Goal: Use online tool/utility: Use online tool/utility

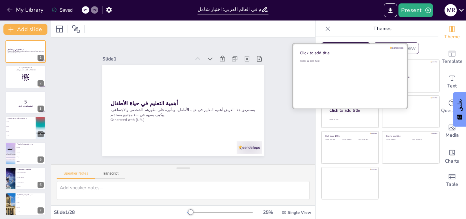
scroll to position [535, 0]
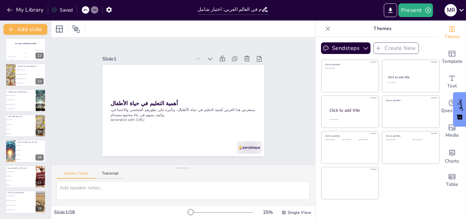
checkbox input "true"
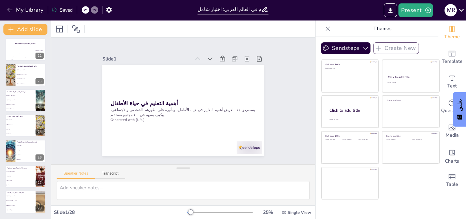
checkbox input "true"
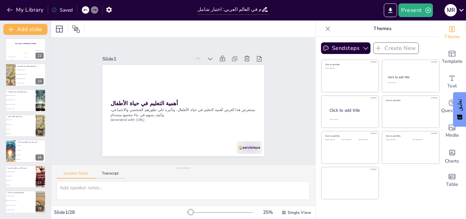
checkbox input "true"
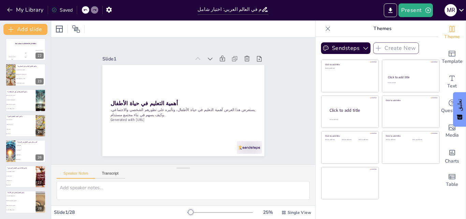
checkbox input "true"
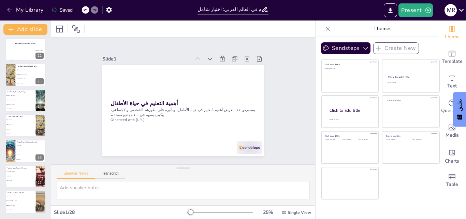
checkbox input "true"
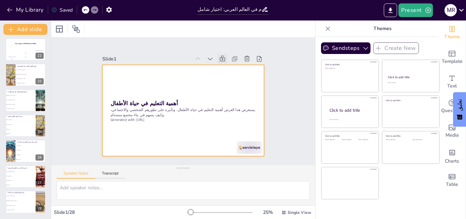
checkbox input "true"
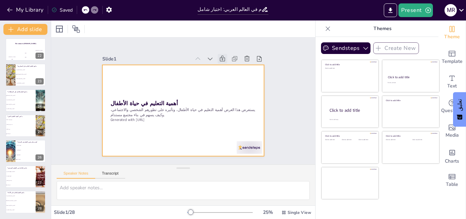
checkbox input "true"
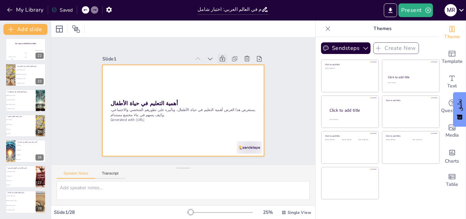
checkbox input "true"
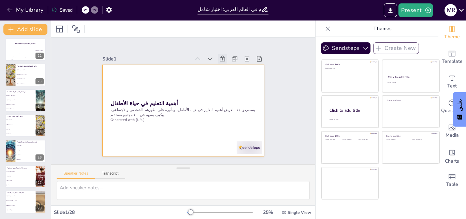
checkbox input "true"
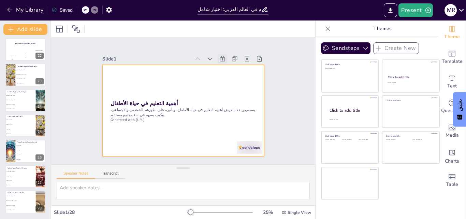
checkbox input "true"
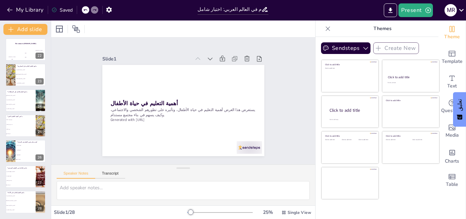
checkbox input "true"
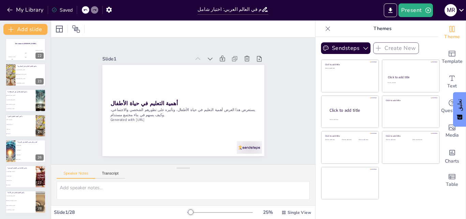
checkbox input "true"
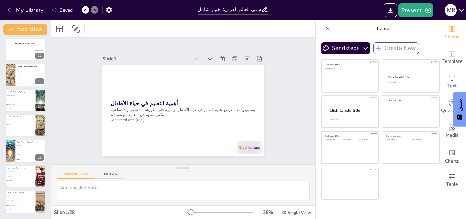
checkbox input "true"
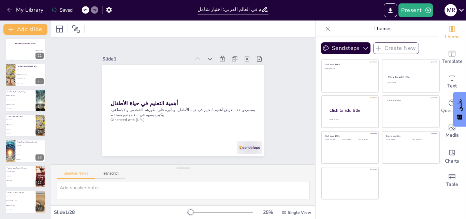
checkbox input "true"
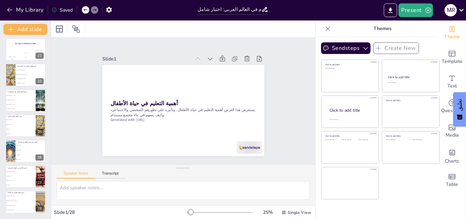
checkbox input "true"
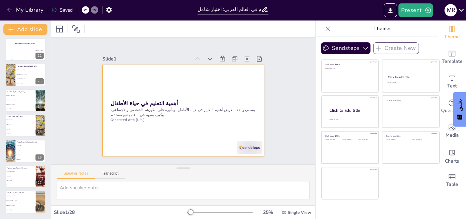
checkbox input "true"
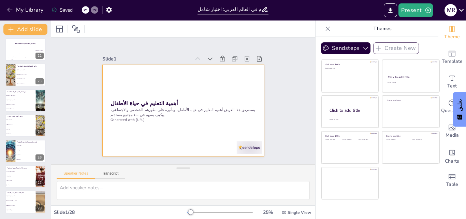
checkbox input "true"
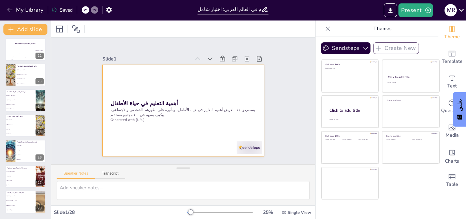
checkbox input "true"
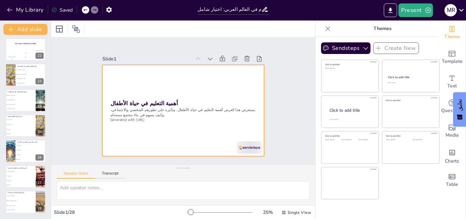
checkbox input "true"
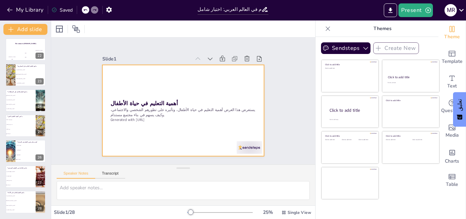
checkbox input "true"
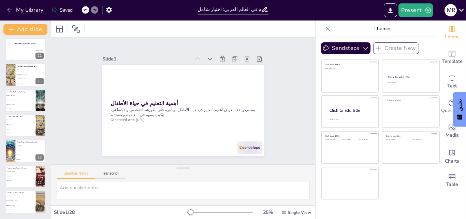
checkbox input "true"
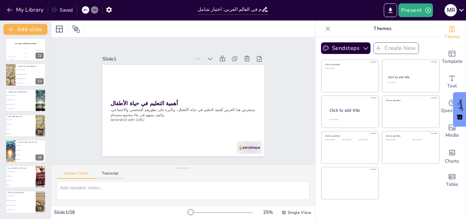
checkbox input "true"
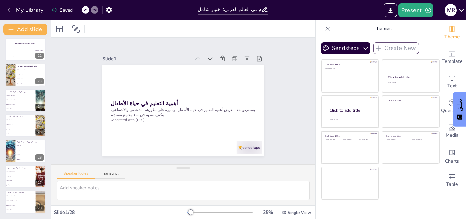
checkbox input "true"
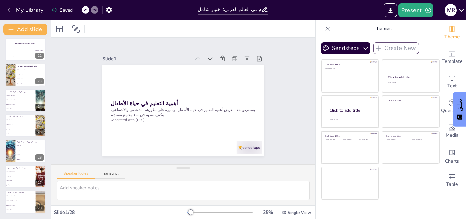
checkbox input "true"
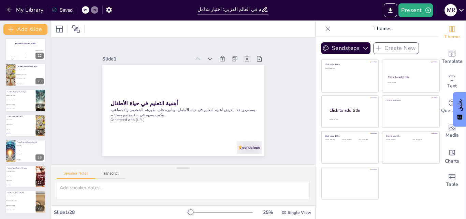
checkbox input "true"
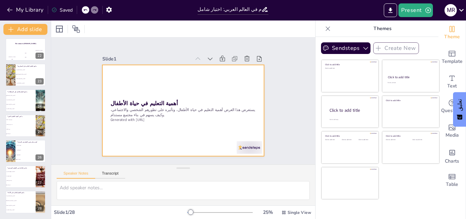
checkbox input "true"
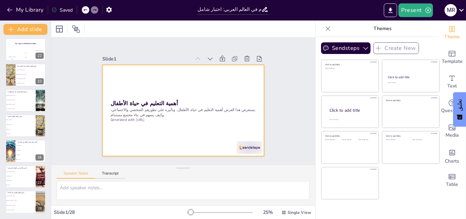
checkbox input "true"
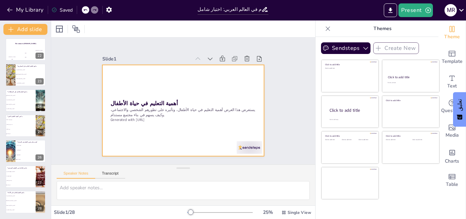
checkbox input "true"
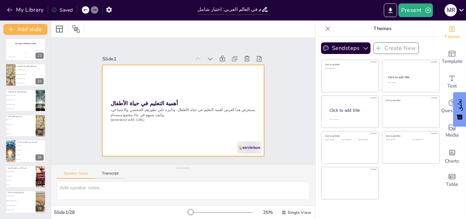
checkbox input "true"
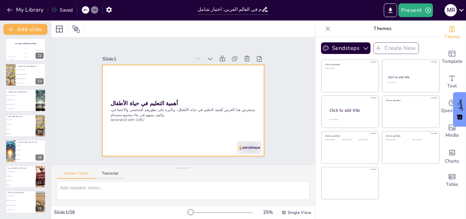
checkbox input "true"
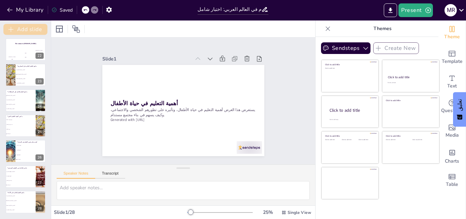
click at [10, 31] on icon "button" at bounding box center [11, 29] width 7 height 7
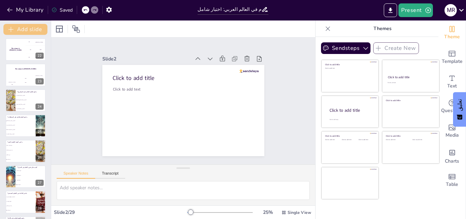
checkbox input "true"
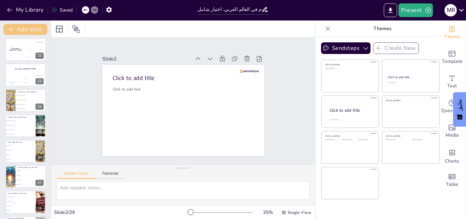
checkbox input "true"
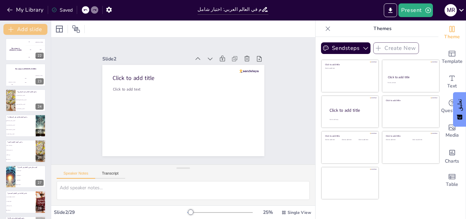
checkbox input "true"
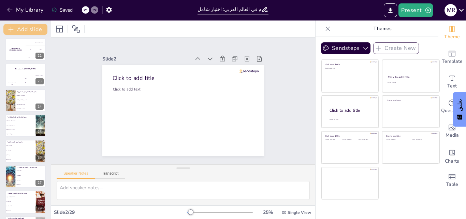
checkbox input "true"
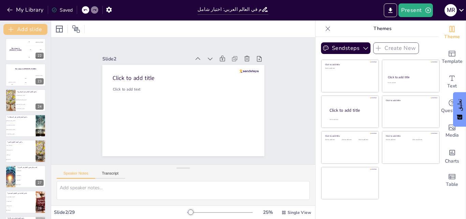
checkbox input "true"
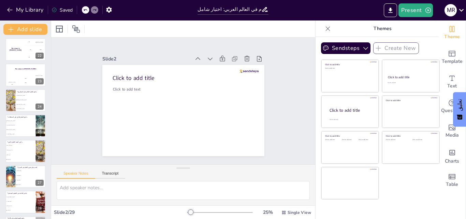
checkbox input "true"
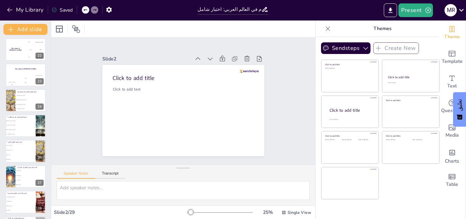
checkbox input "true"
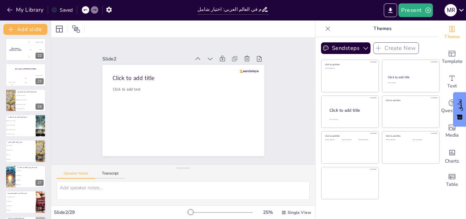
checkbox input "true"
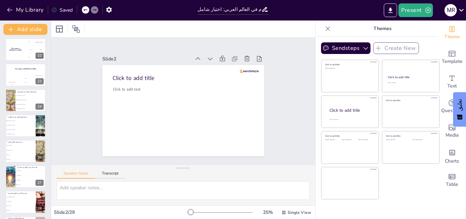
checkbox input "true"
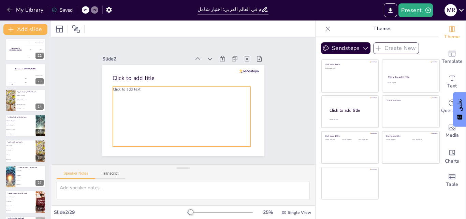
checkbox input "true"
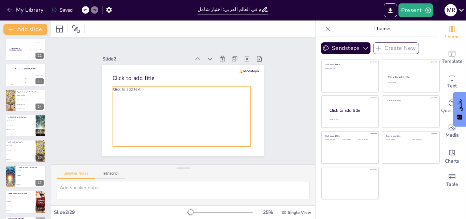
checkbox input "true"
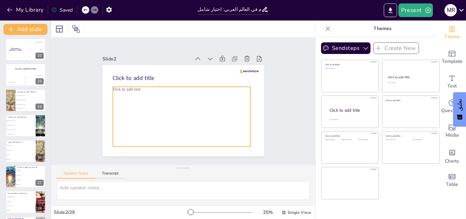
checkbox input "true"
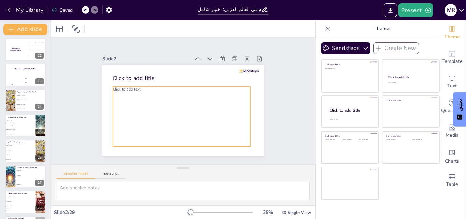
checkbox input "true"
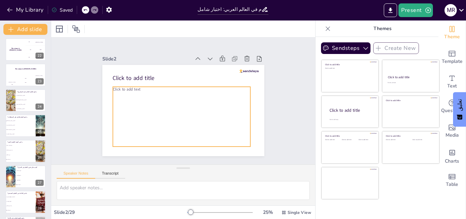
checkbox input "true"
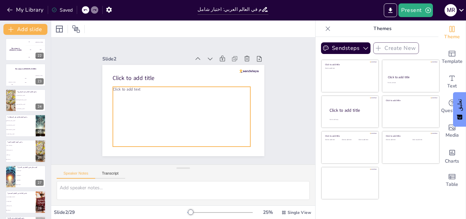
checkbox input "true"
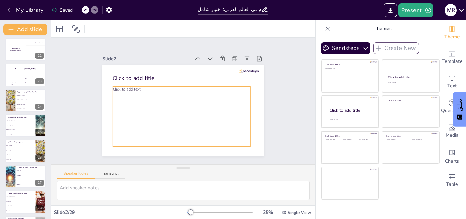
checkbox input "true"
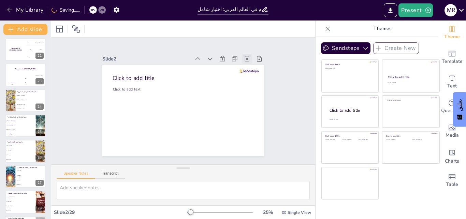
click at [242, 60] on div at bounding box center [247, 59] width 10 height 10
